Goal: Task Accomplishment & Management: Manage account settings

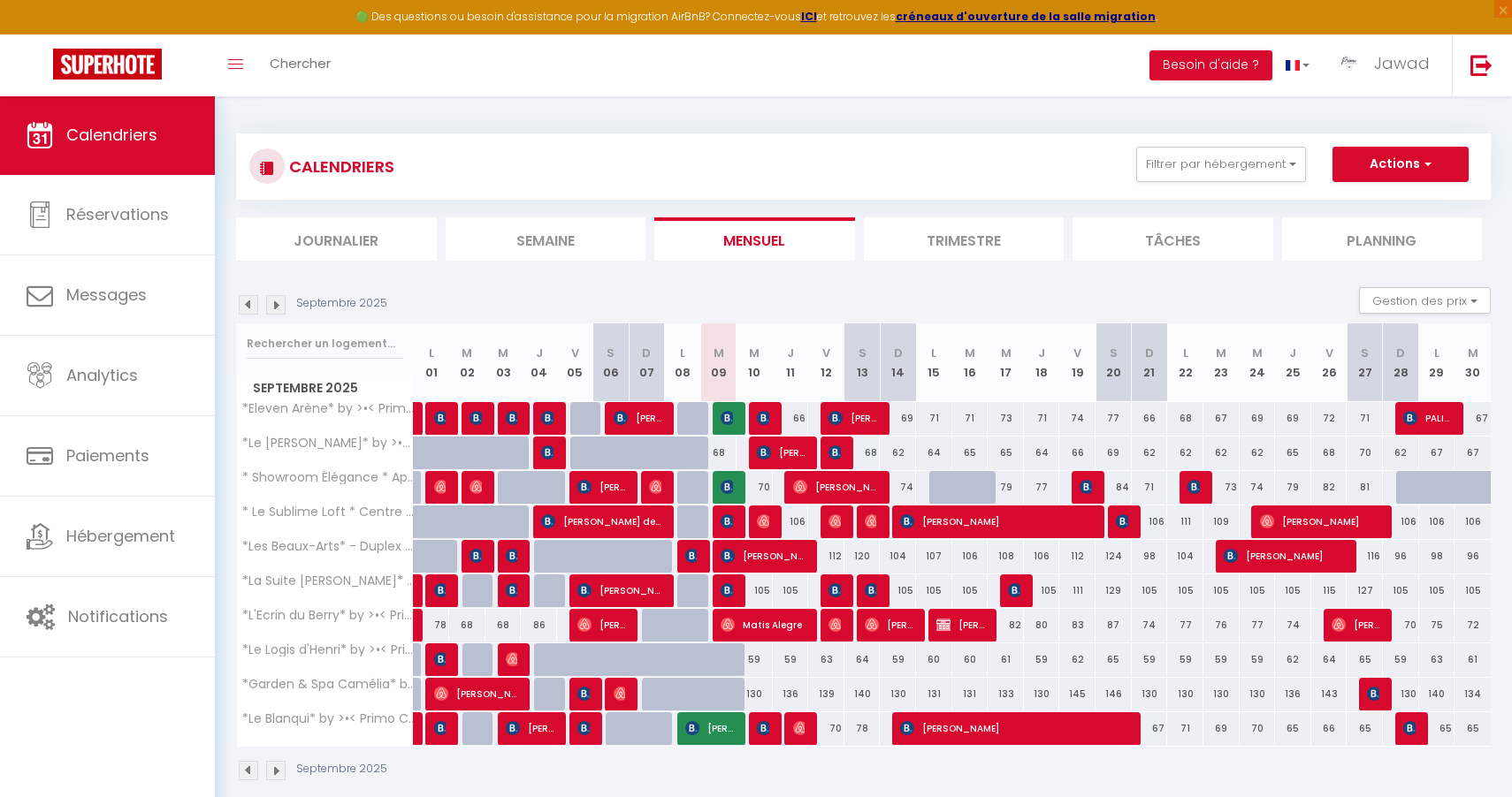
select select
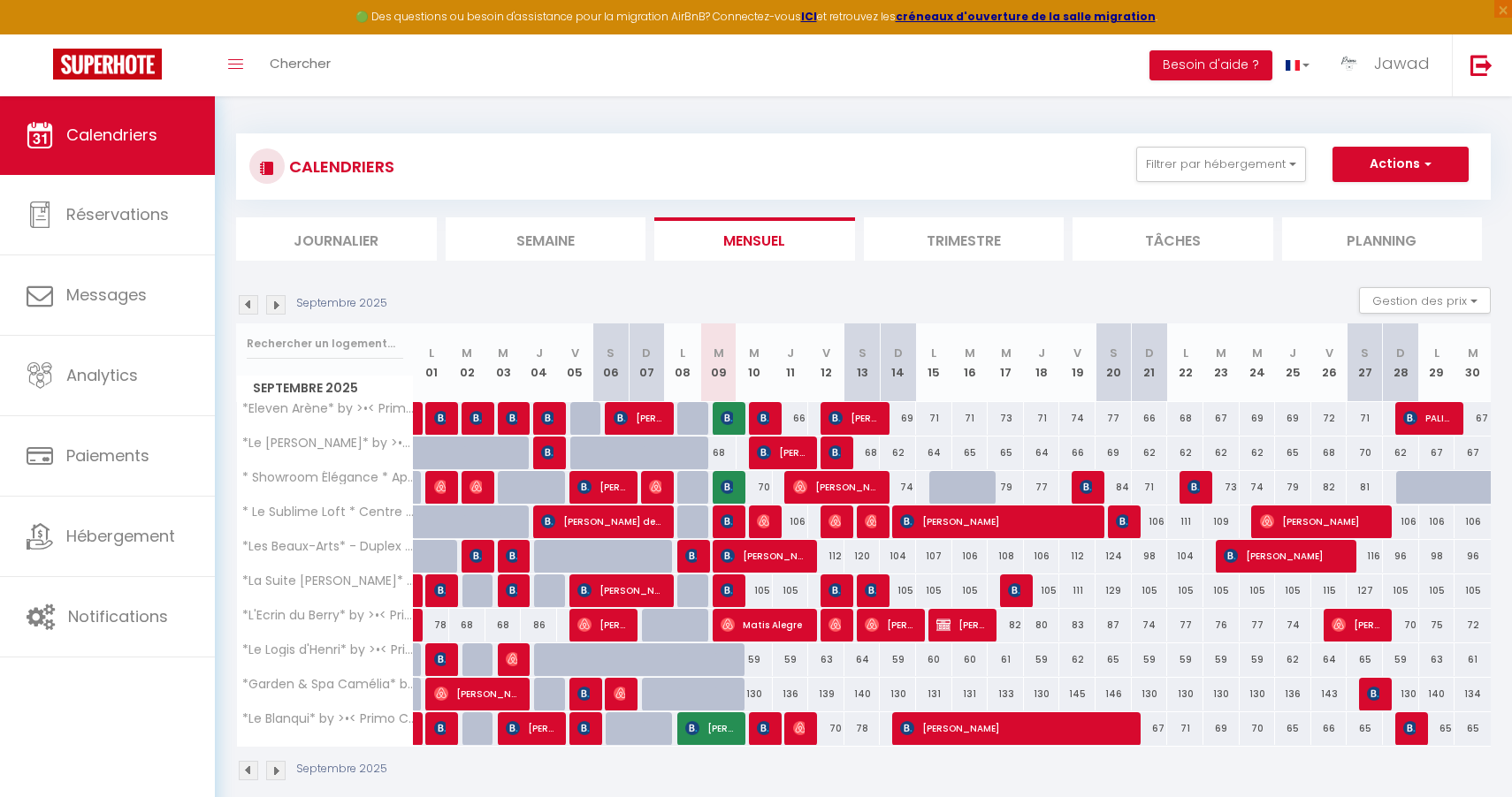
click at [724, 418] on img at bounding box center [727, 418] width 15 height 15
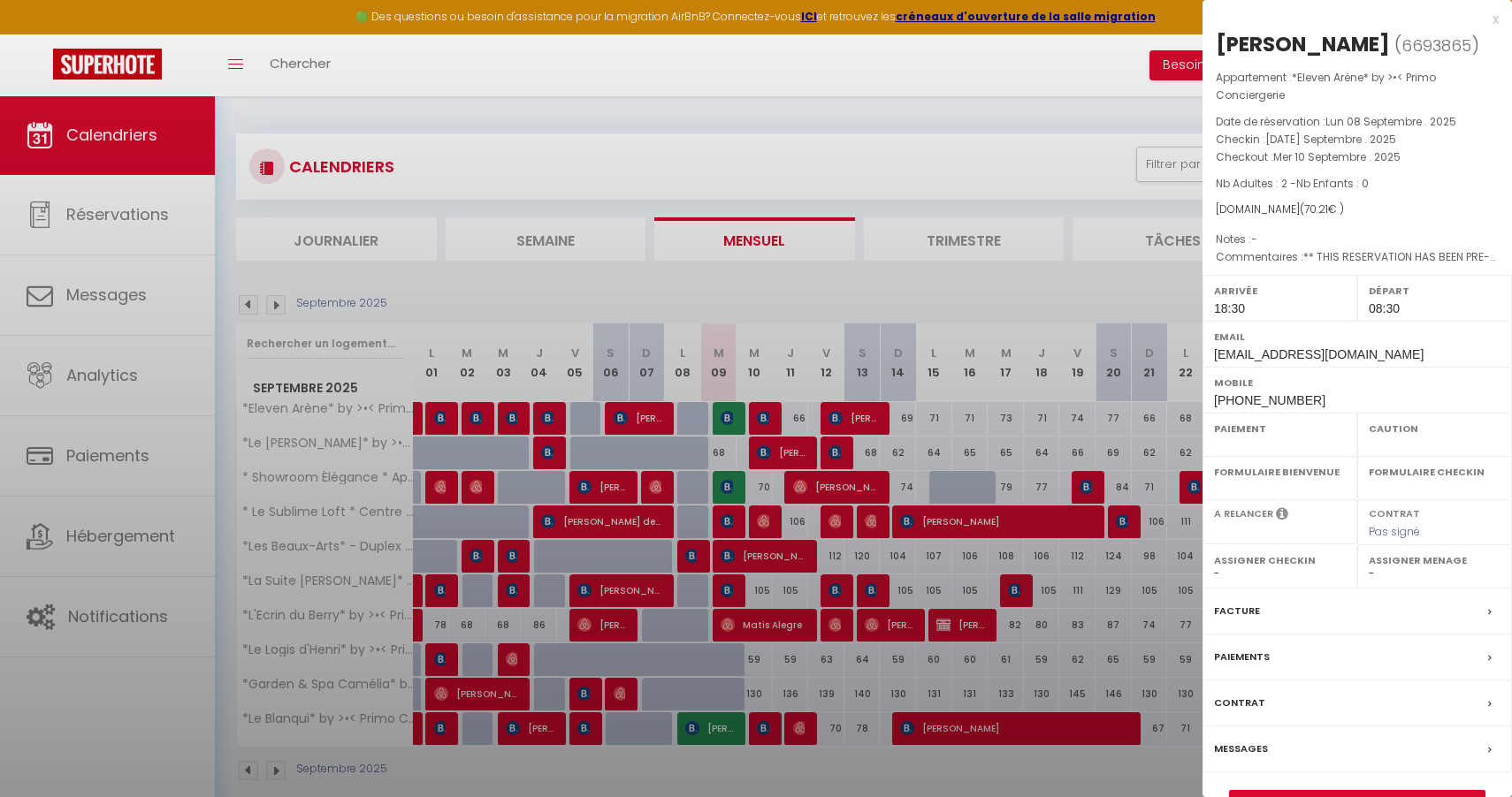
select select "OK"
select select "1"
select select "0"
select select "1"
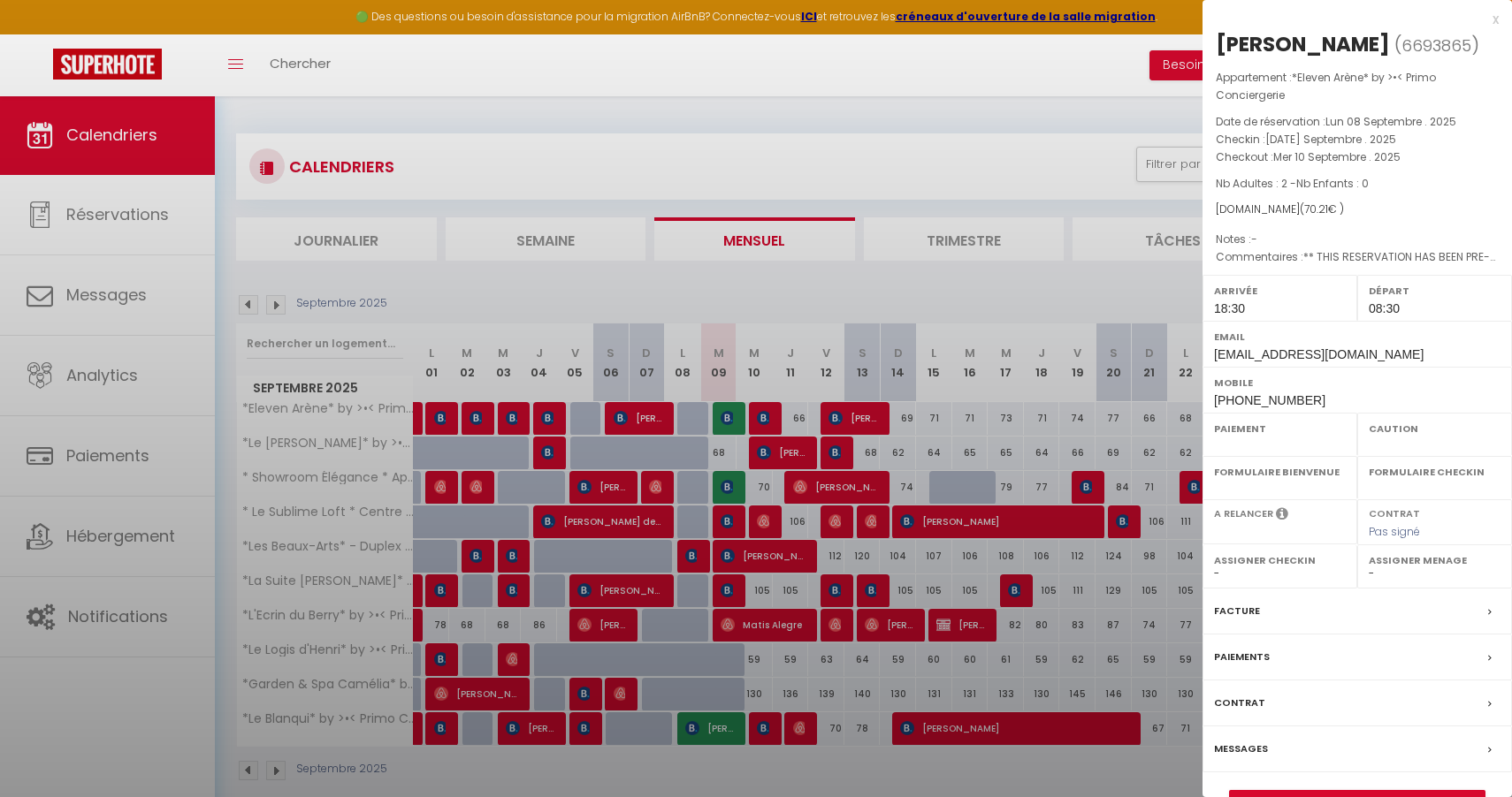
select select
select select "44582"
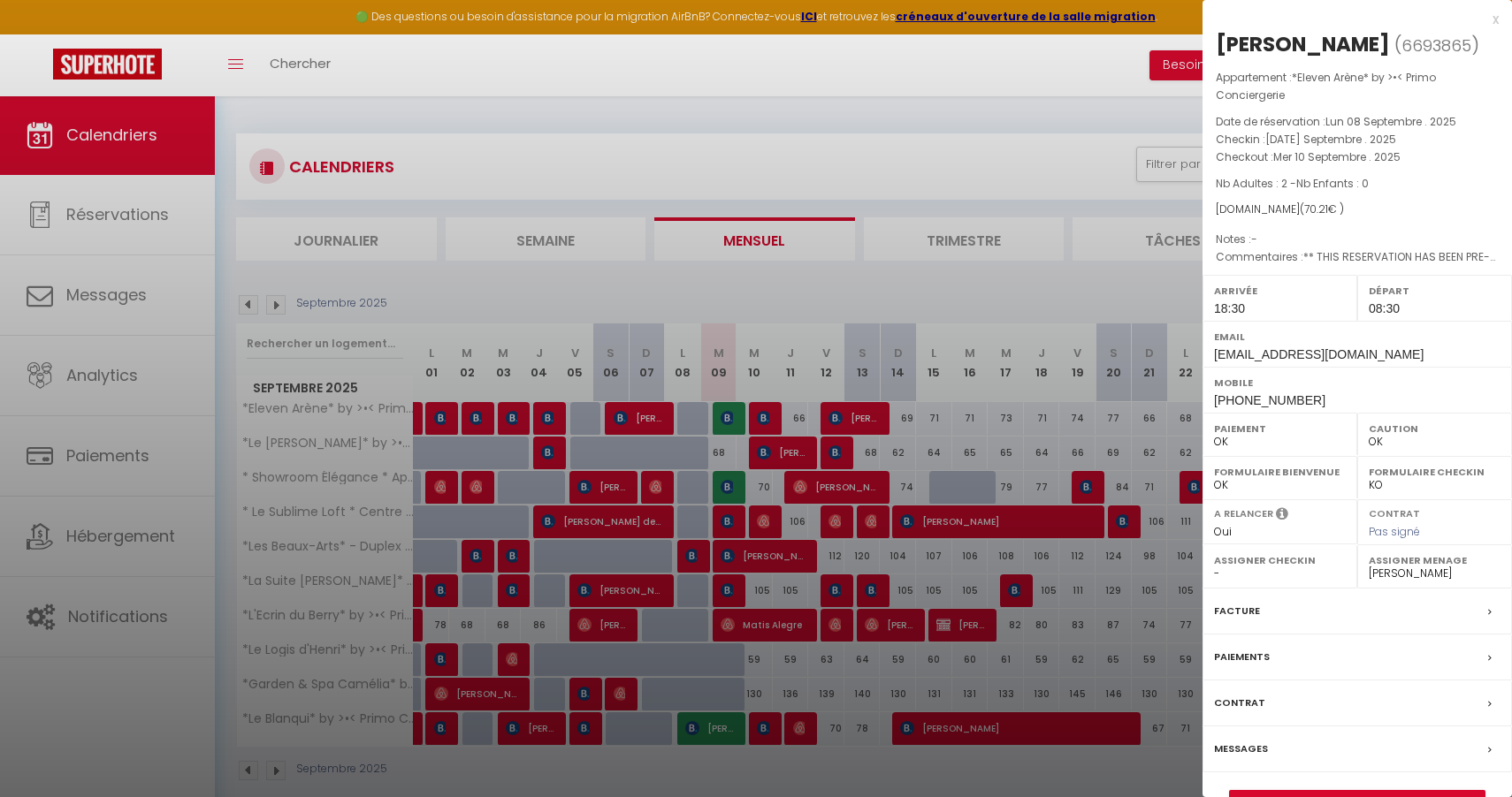
click at [295, 154] on div at bounding box center [756, 398] width 1512 height 797
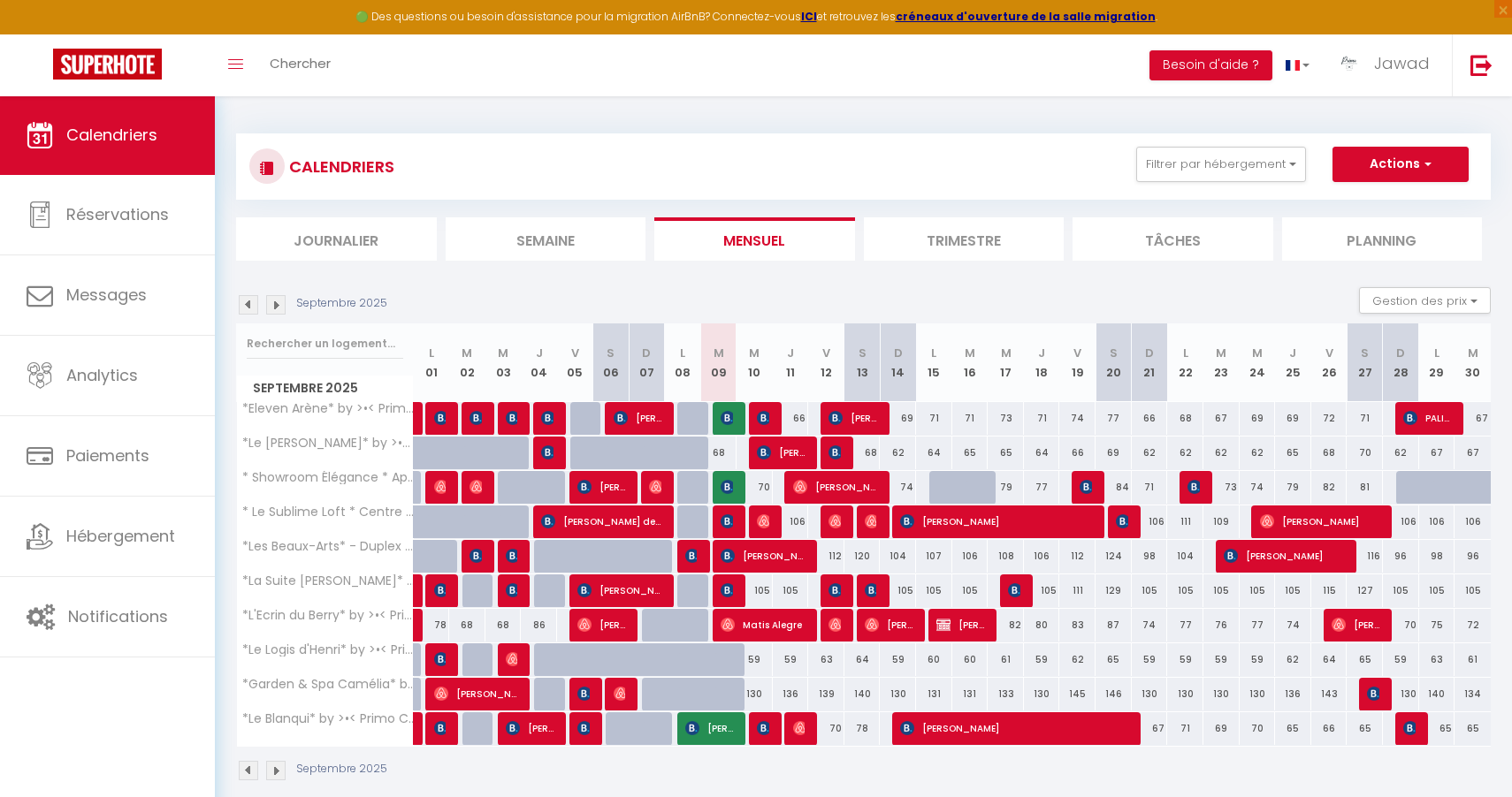
click at [728, 417] on img at bounding box center [727, 418] width 15 height 15
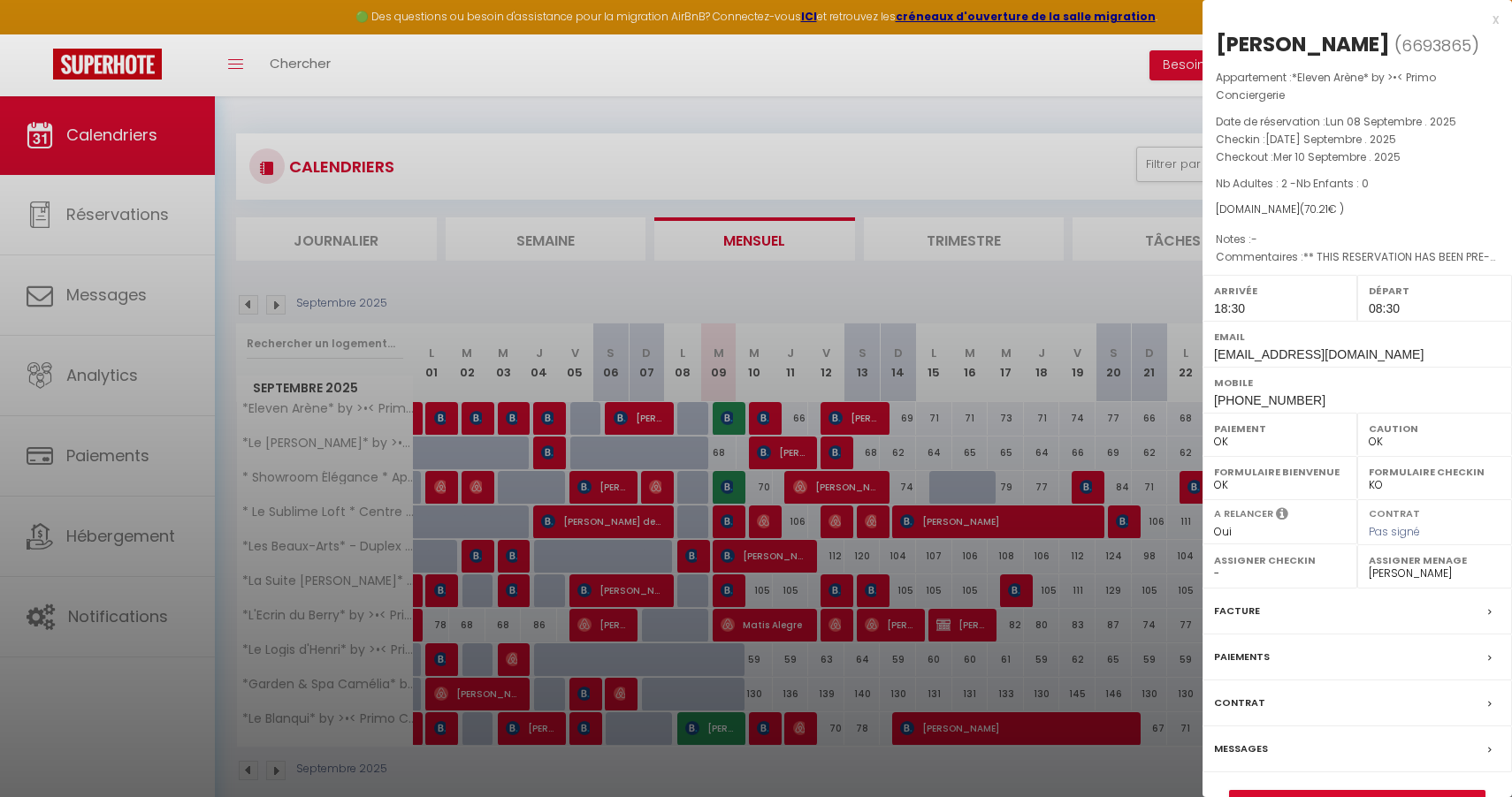
click at [728, 417] on div at bounding box center [756, 398] width 1512 height 797
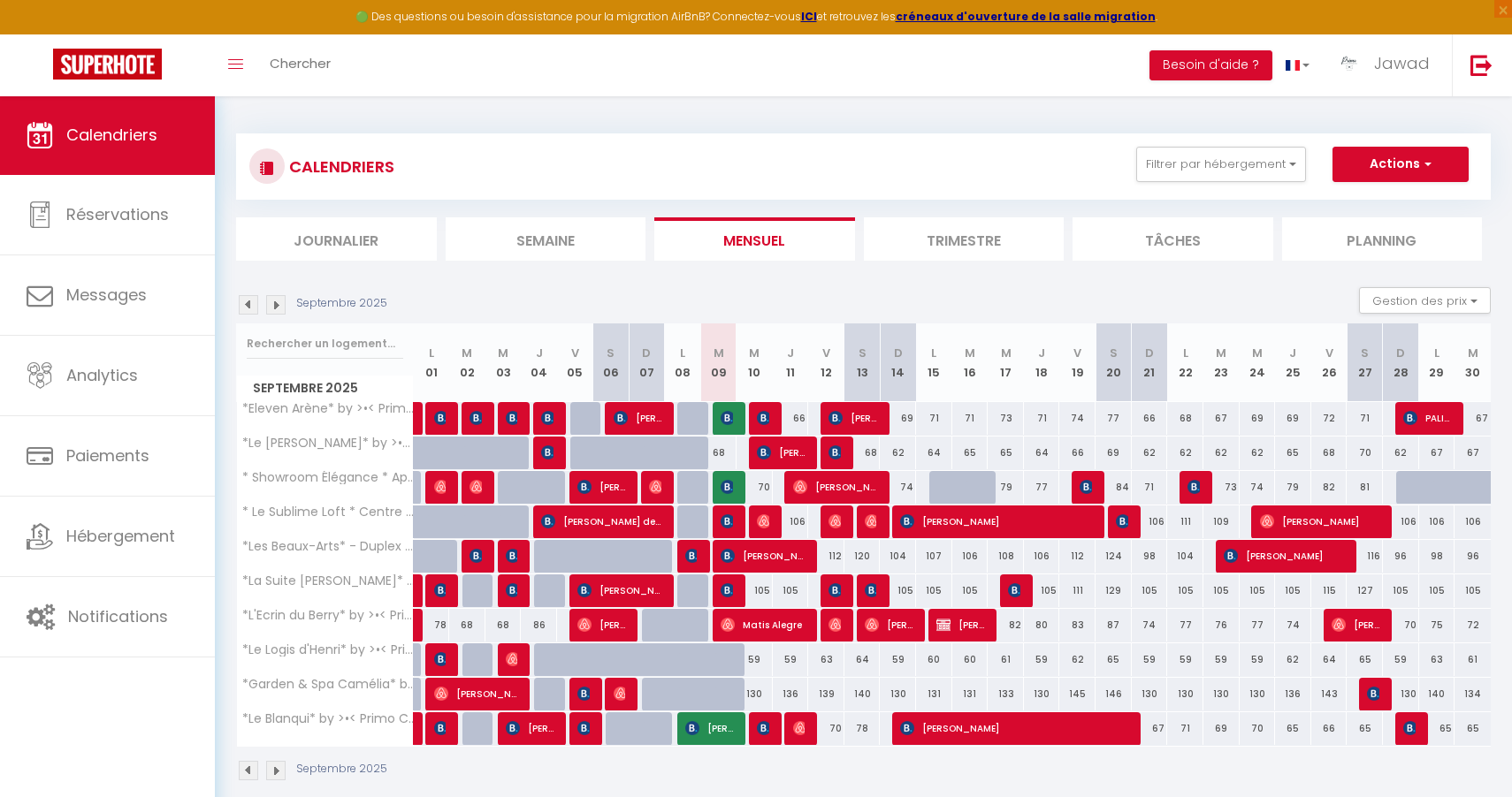
click at [730, 422] on img at bounding box center [727, 418] width 15 height 15
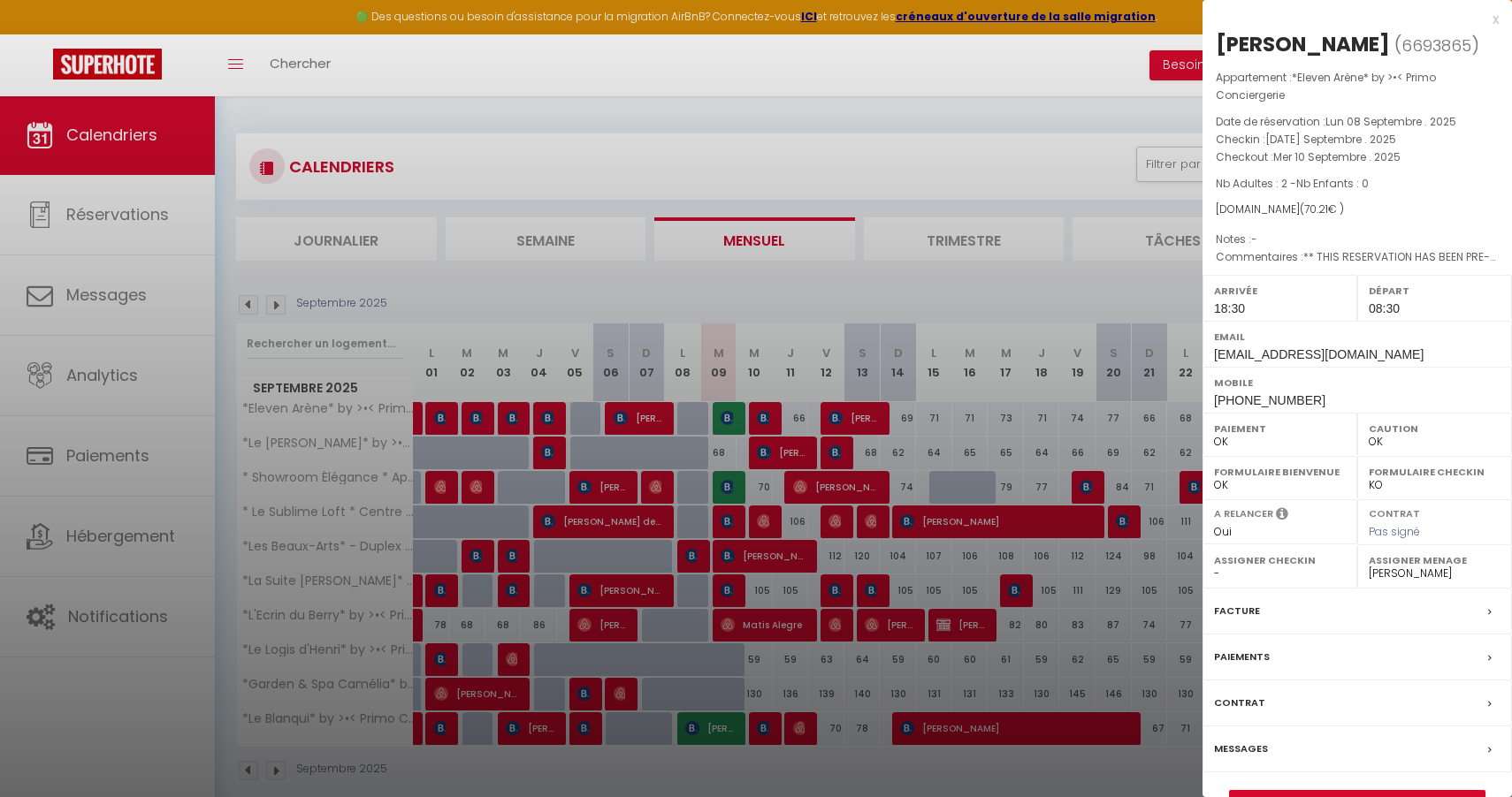
click at [728, 422] on div at bounding box center [756, 398] width 1512 height 797
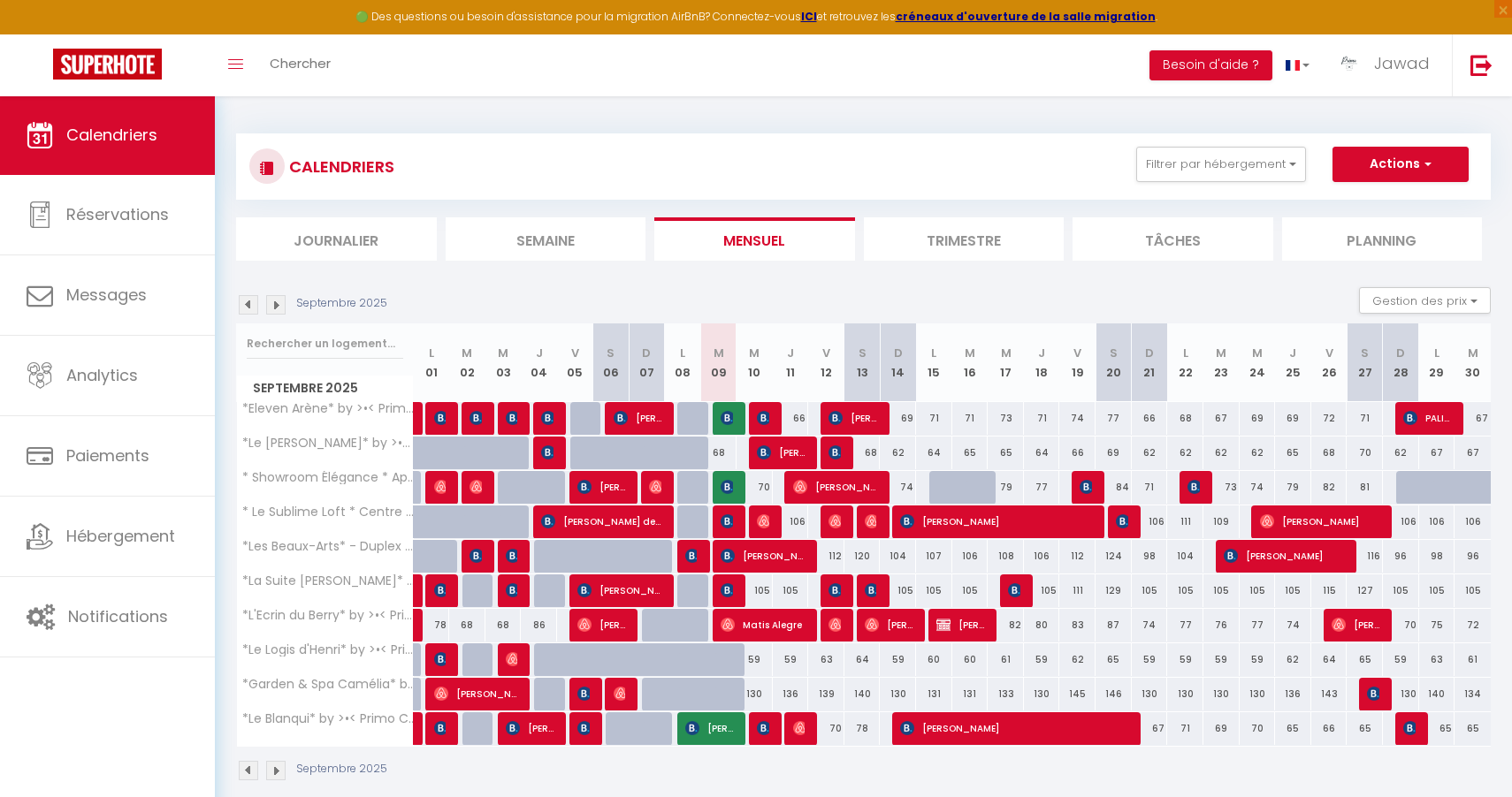
click at [640, 415] on span "[PERSON_NAME]" at bounding box center [639, 418] width 49 height 33
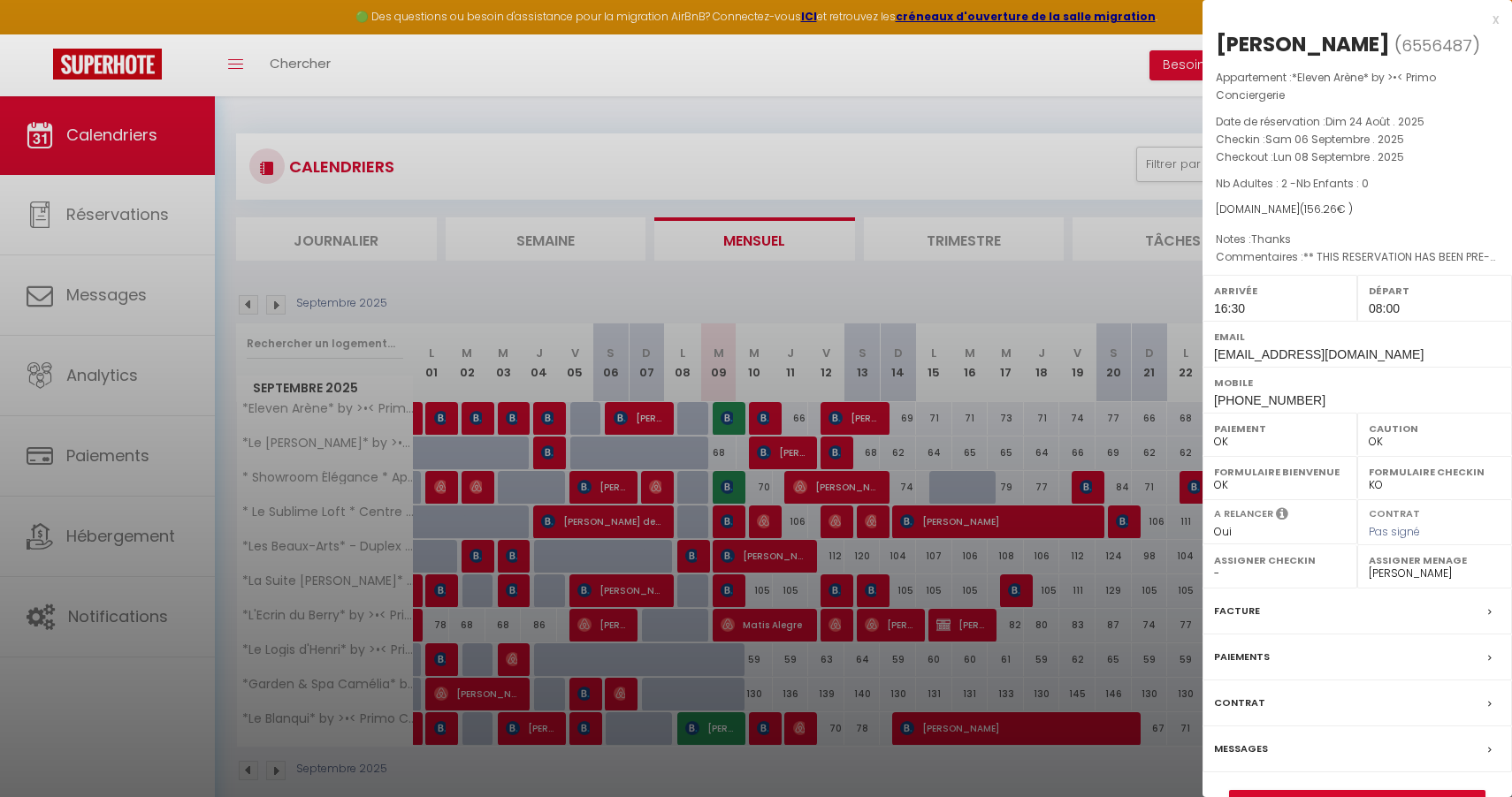
click at [1111, 172] on div at bounding box center [756, 398] width 1512 height 797
